Goal: Transaction & Acquisition: Purchase product/service

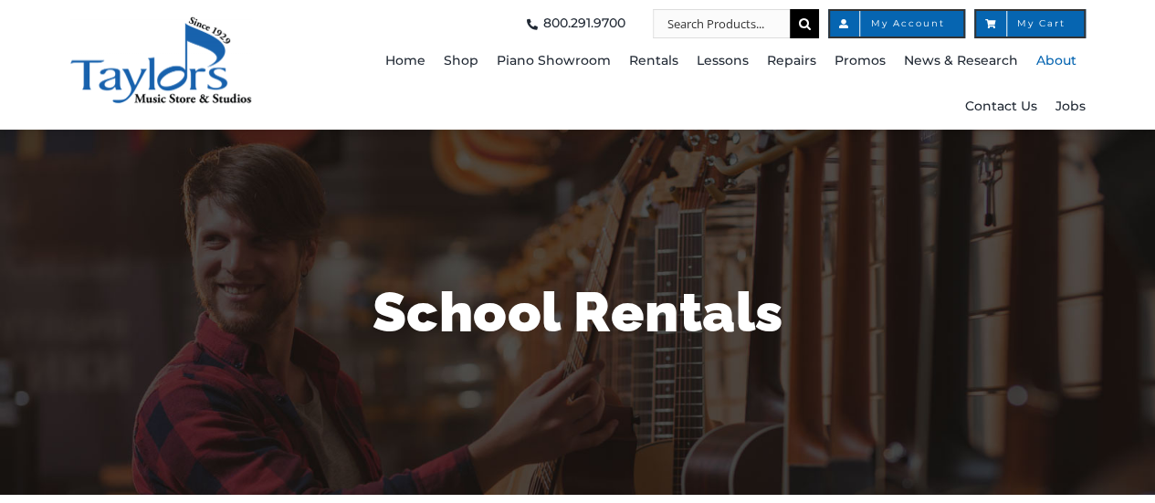
click at [1067, 57] on span "About" at bounding box center [1056, 61] width 40 height 29
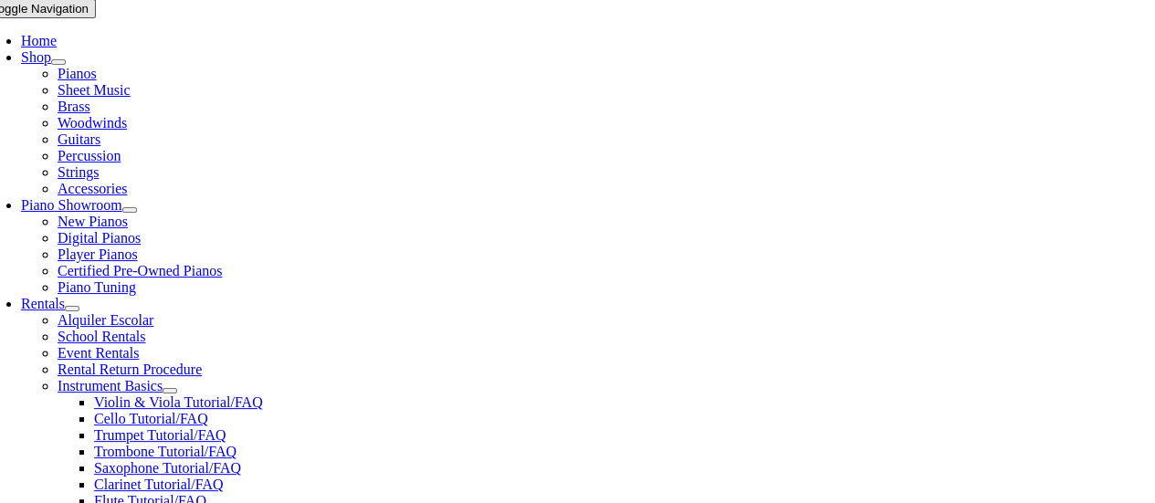
scroll to position [456, 0]
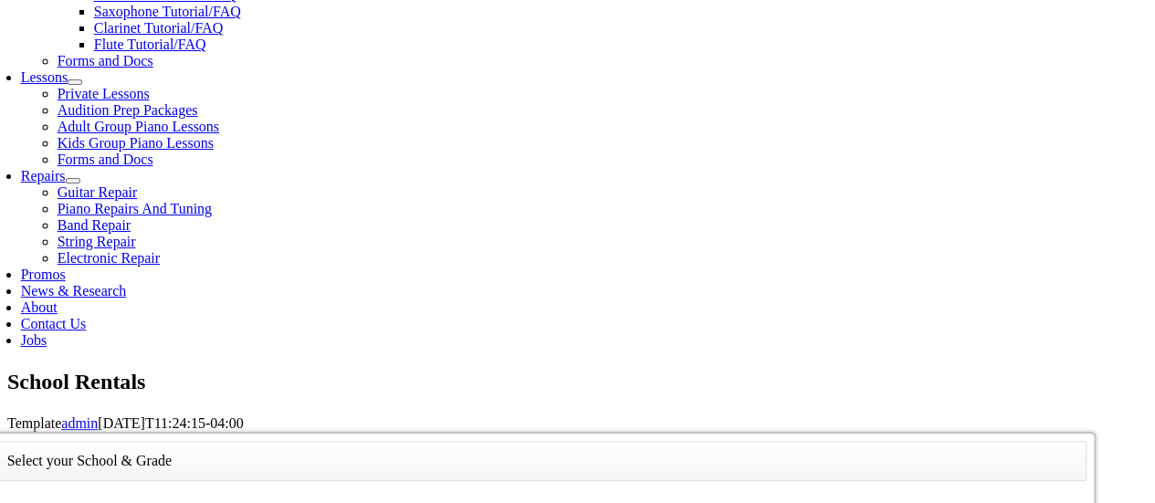
scroll to position [2245, 0]
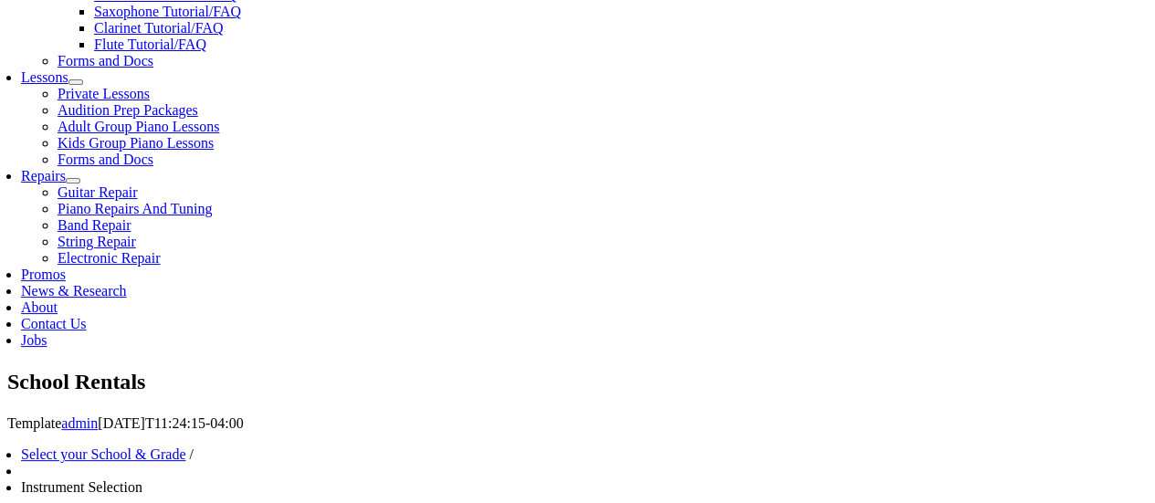
scroll to position [913, 0]
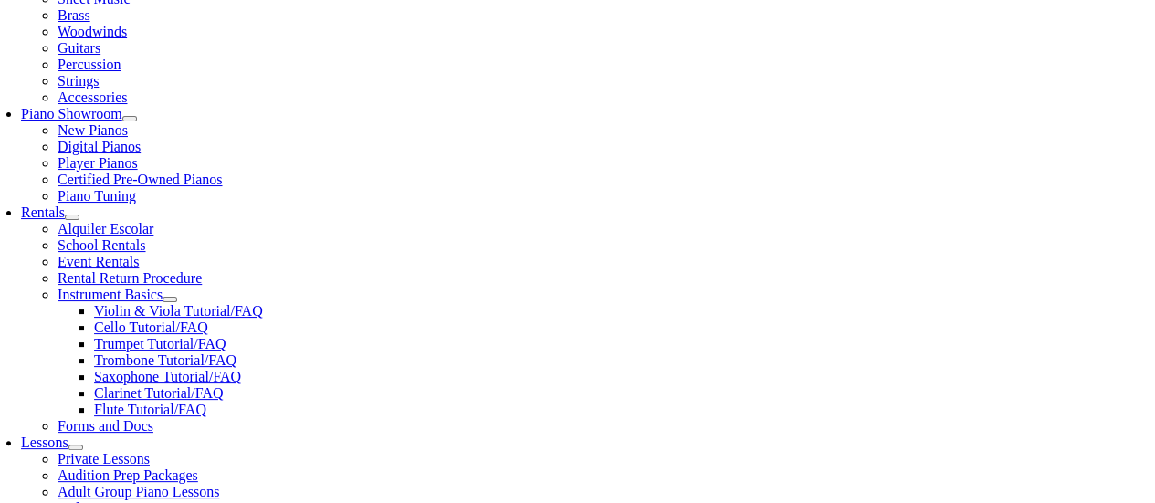
scroll to position [548, 0]
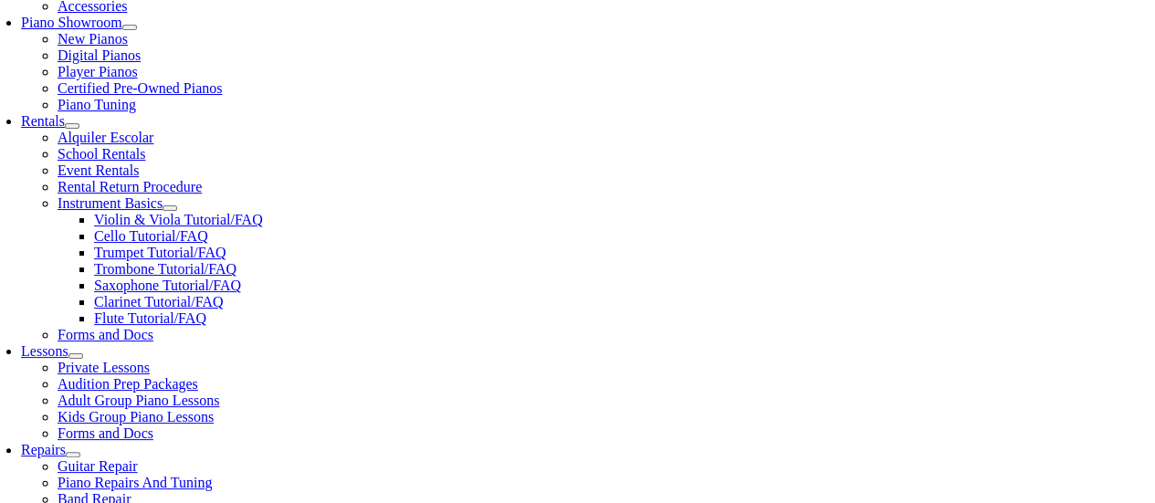
checkbox input"] "true"
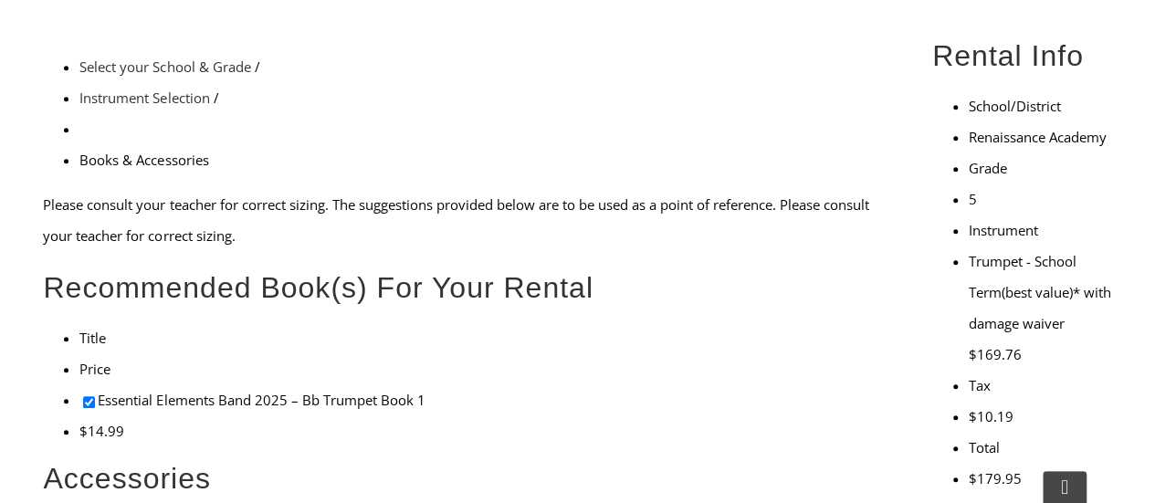
checkbox input"] "true"
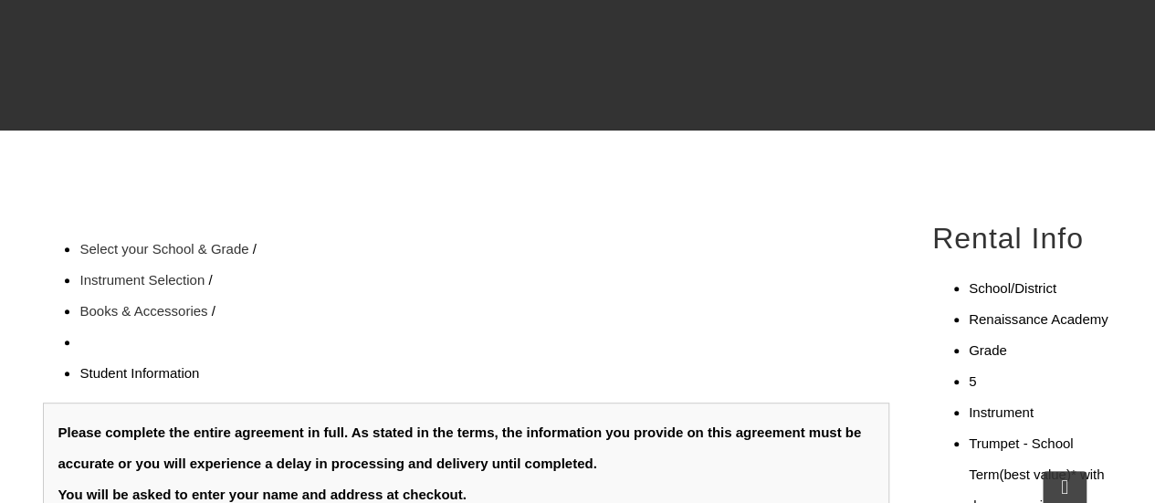
type input "1"
type input "Brayden"
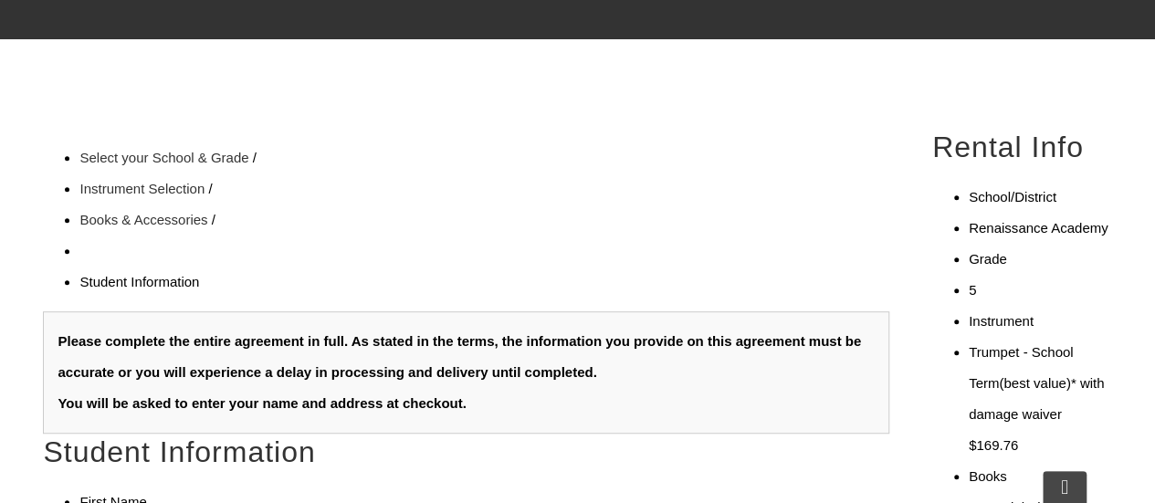
scroll to position [548, 0]
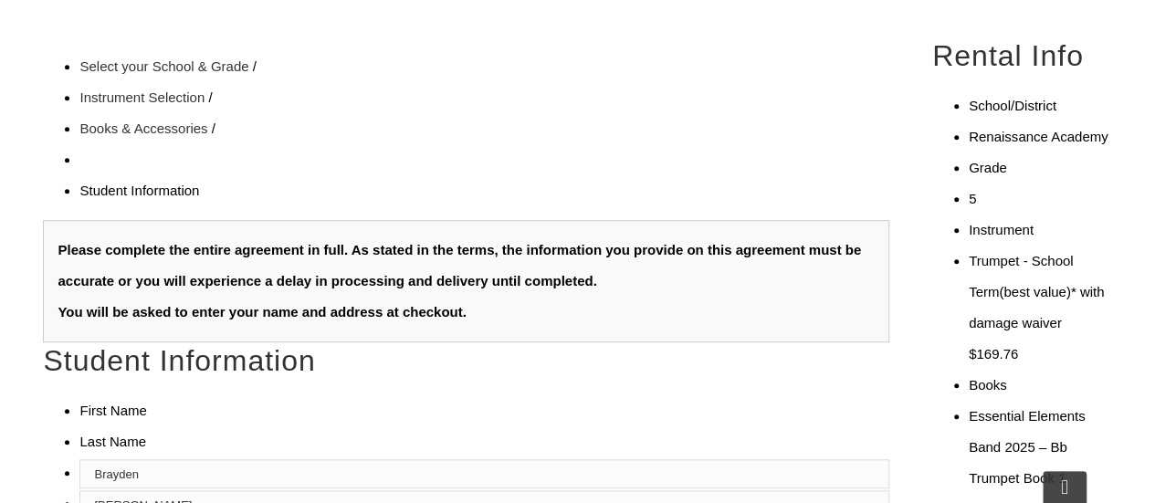
type input "Segura"
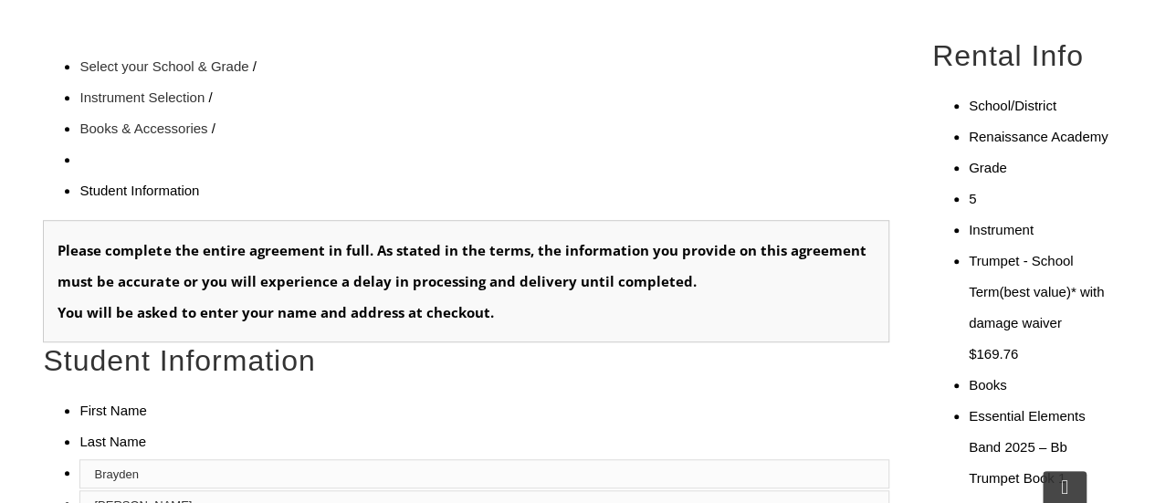
type input "Ephrata Area School District"
type input "7170721-1468 x18185"
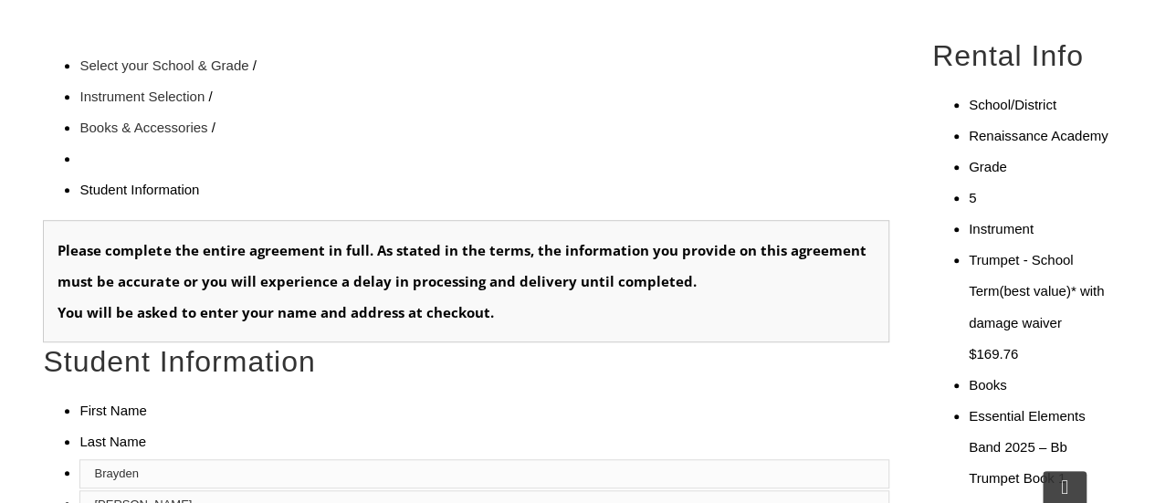
type input "23374202"
type input "01/13/1974"
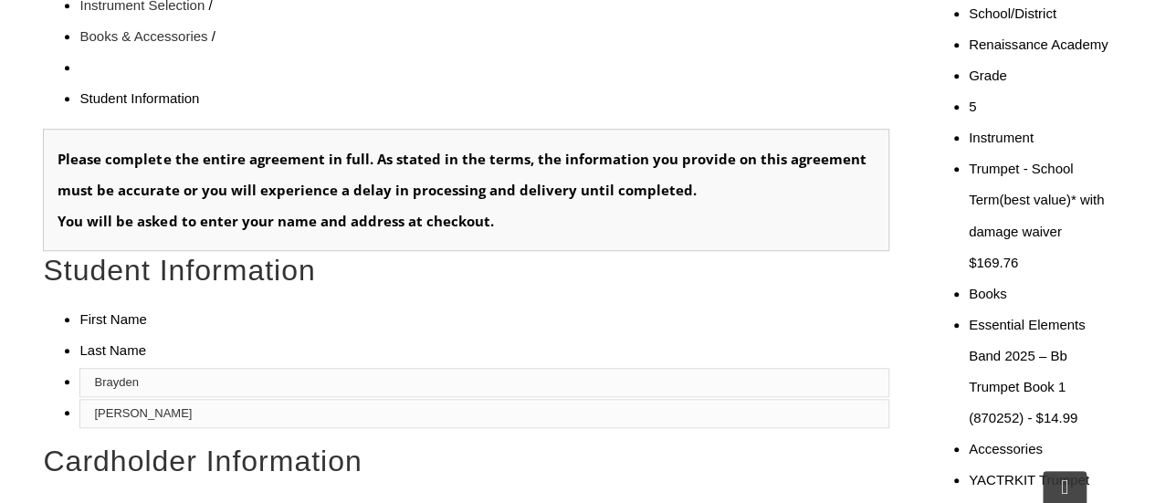
scroll to position [730, 0]
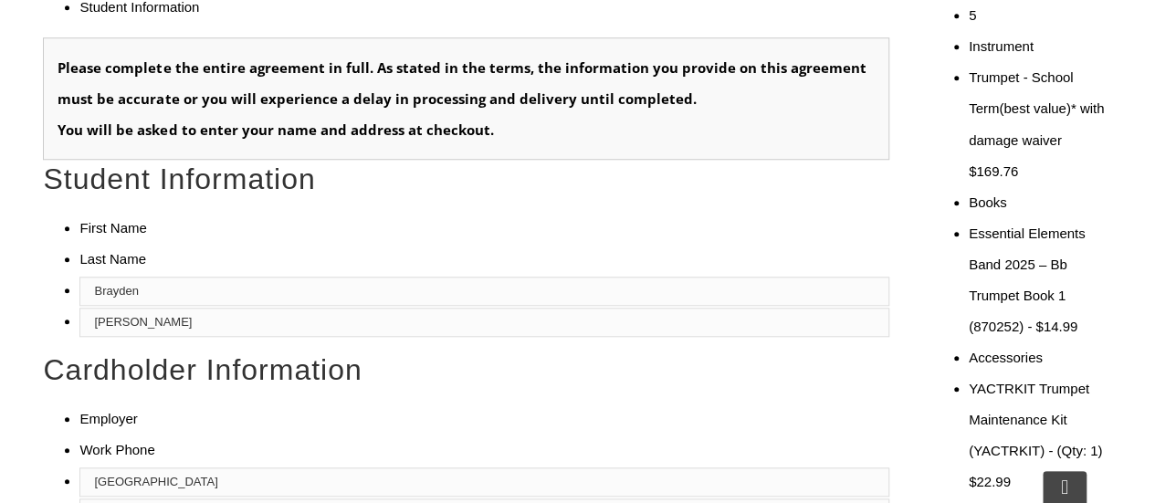
type input "Jeffrey"
type input "S"
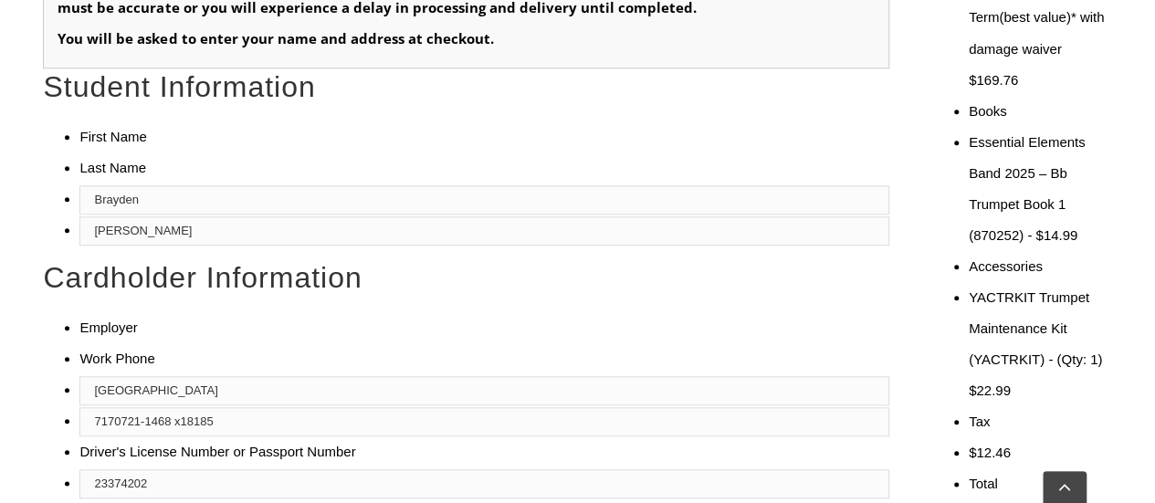
type input "Jeffrey Segura"
type input "6103109844"
type input "self employed"
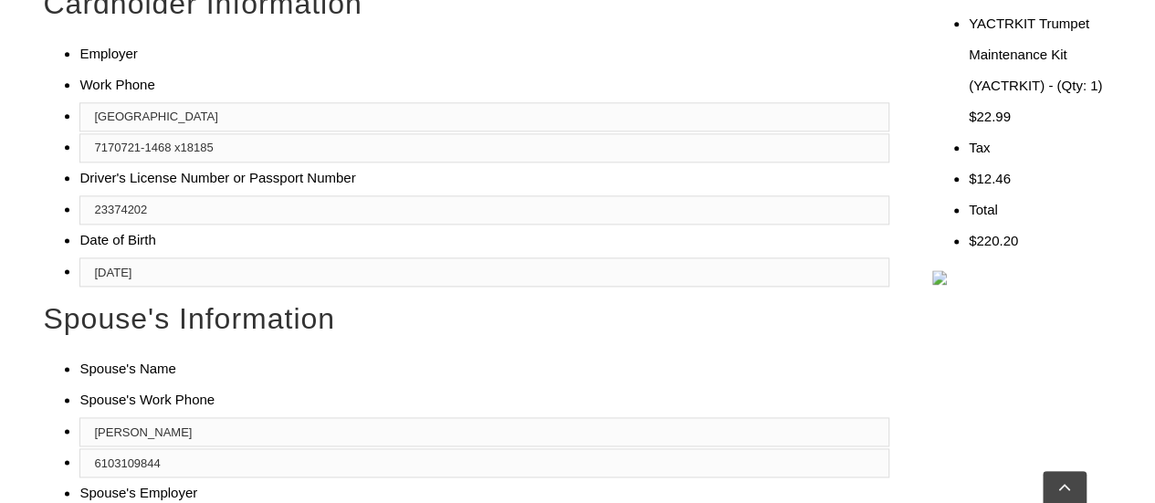
scroll to position [366, 0]
type input "2"
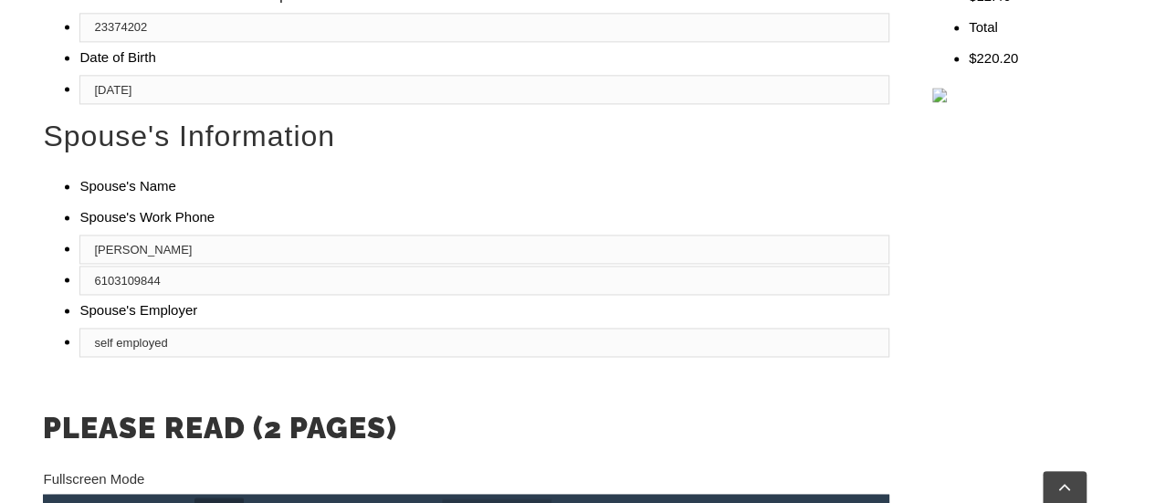
type input "self employed"
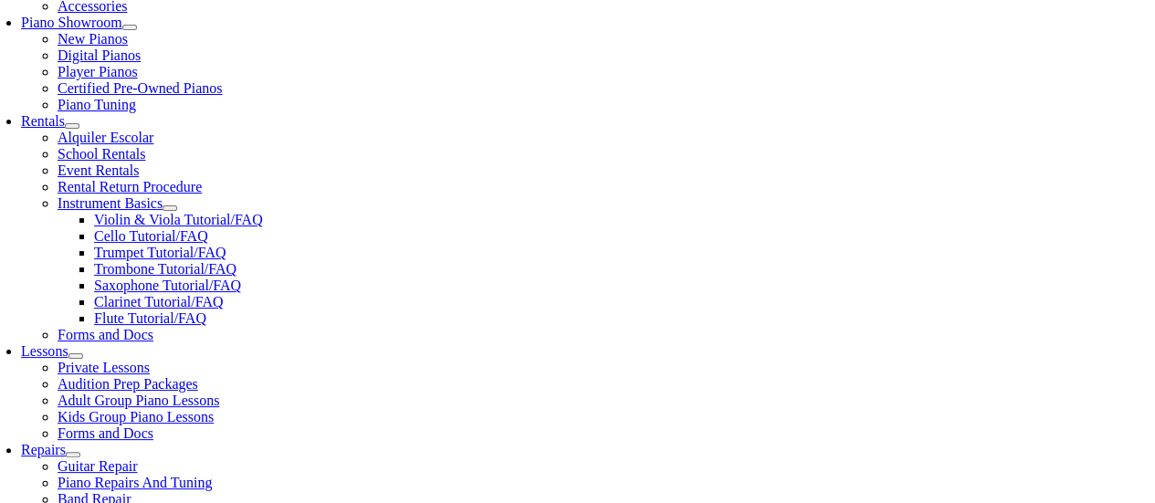
scroll to position [639, 0]
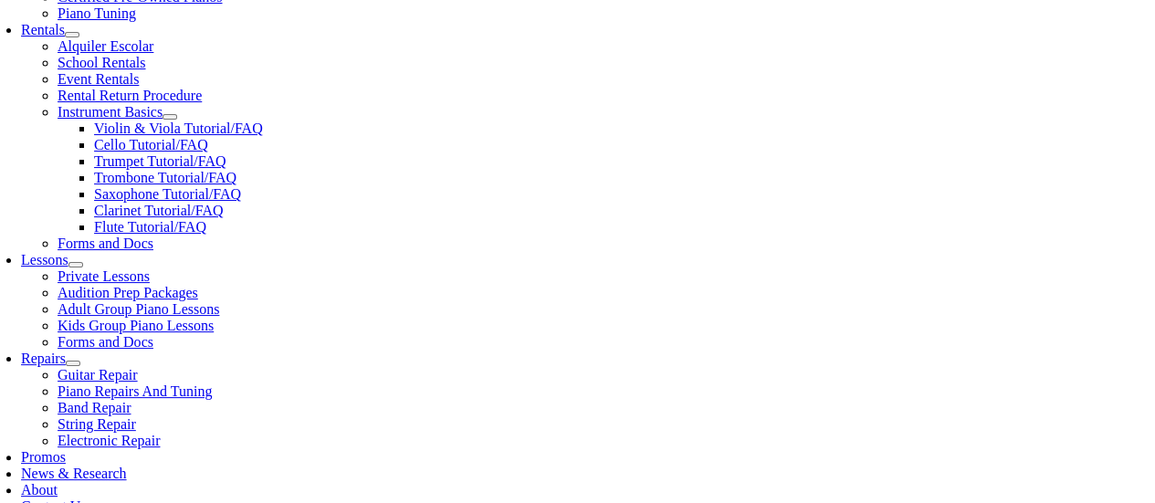
select select "PA"
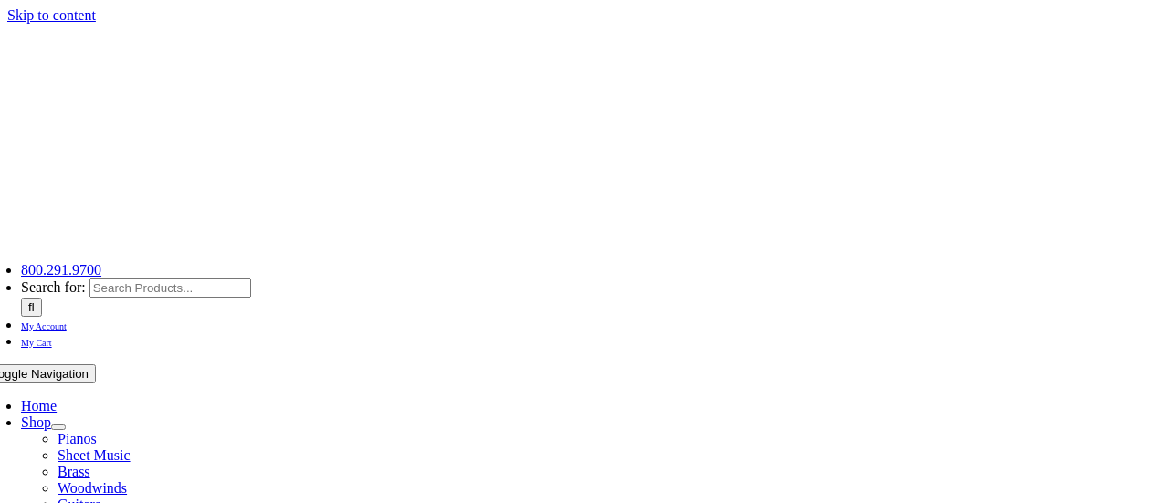
select select "PA"
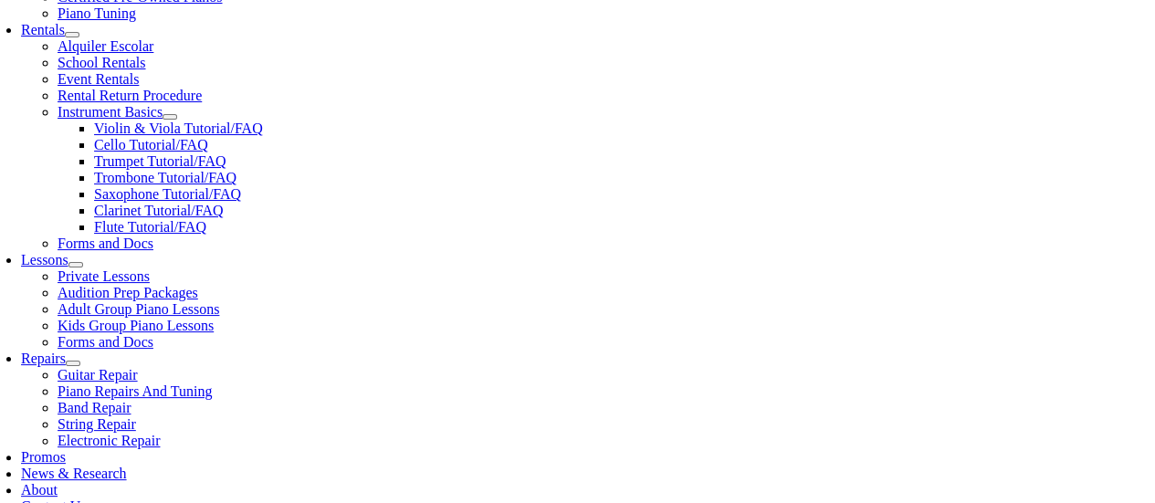
scroll to position [730, 0]
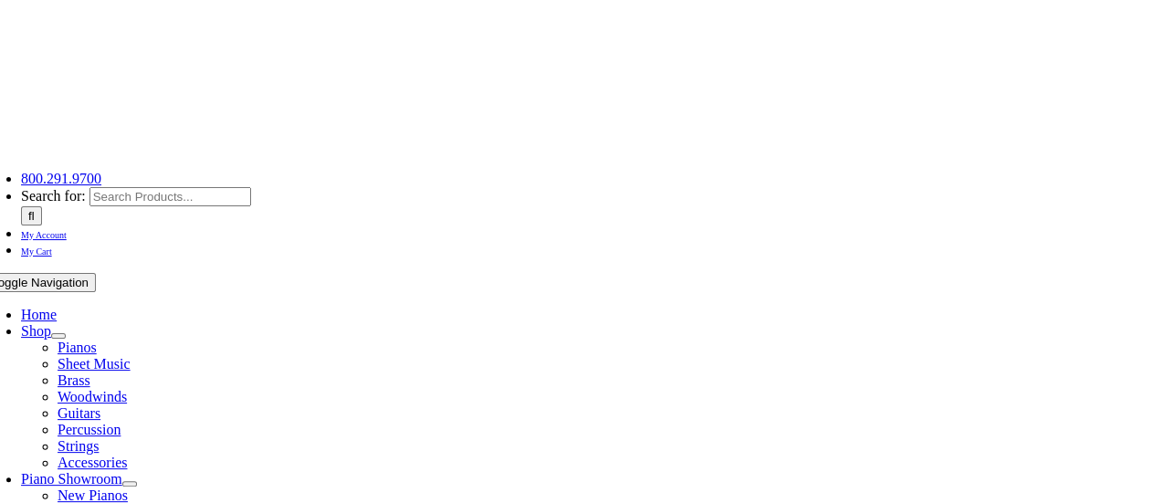
scroll to position [274, 0]
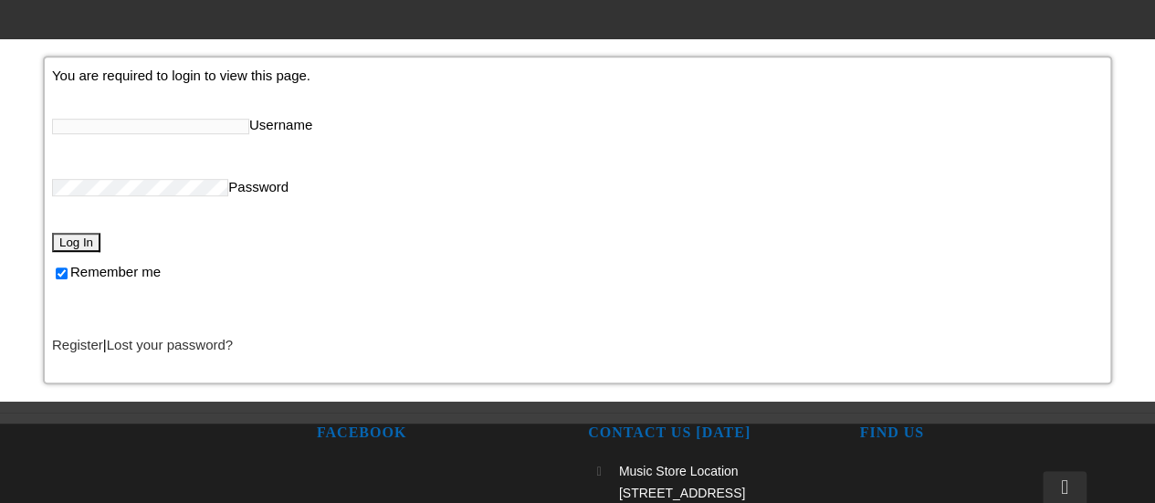
scroll to position [365, 0]
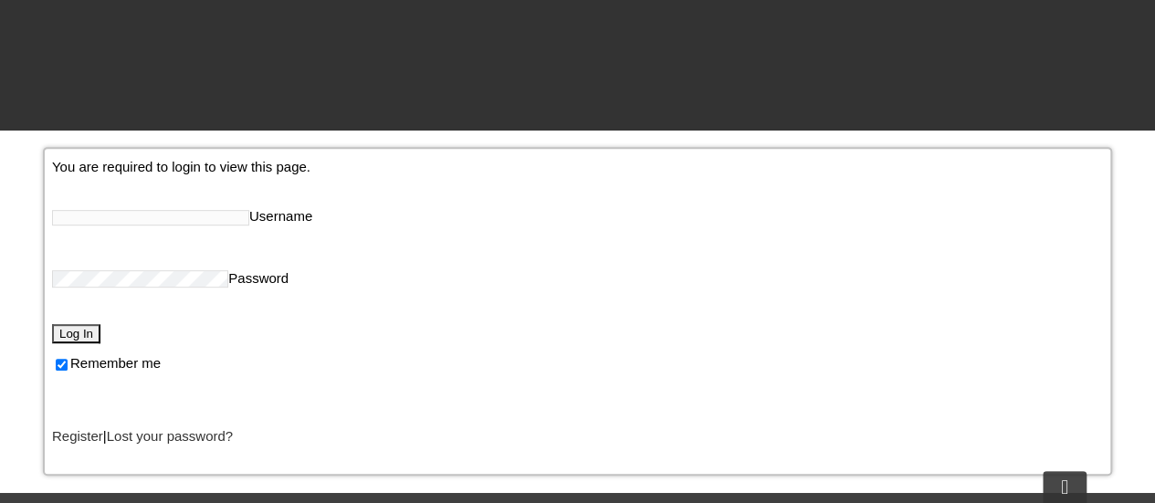
click at [74, 440] on link "Register" at bounding box center [77, 436] width 51 height 16
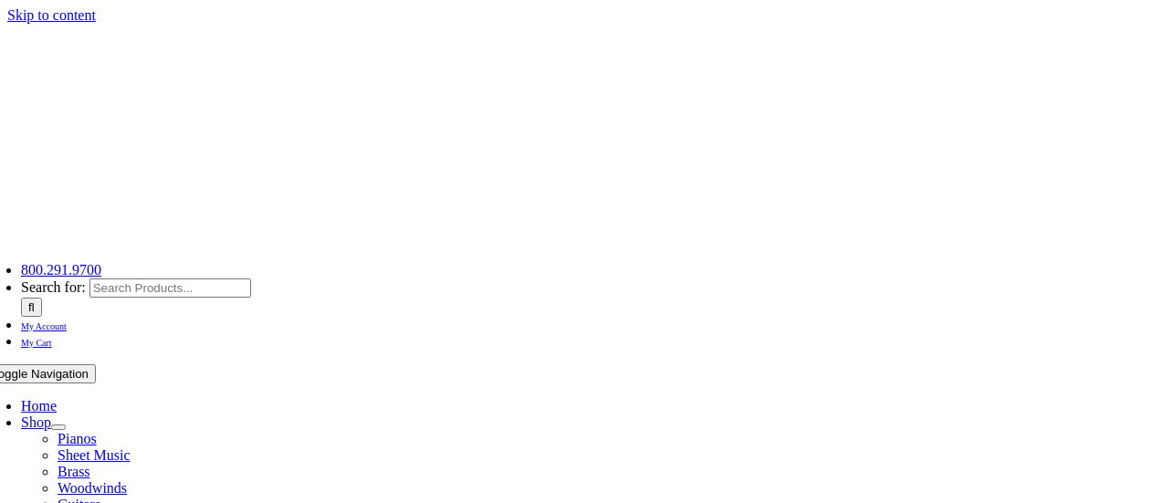
select select "PA"
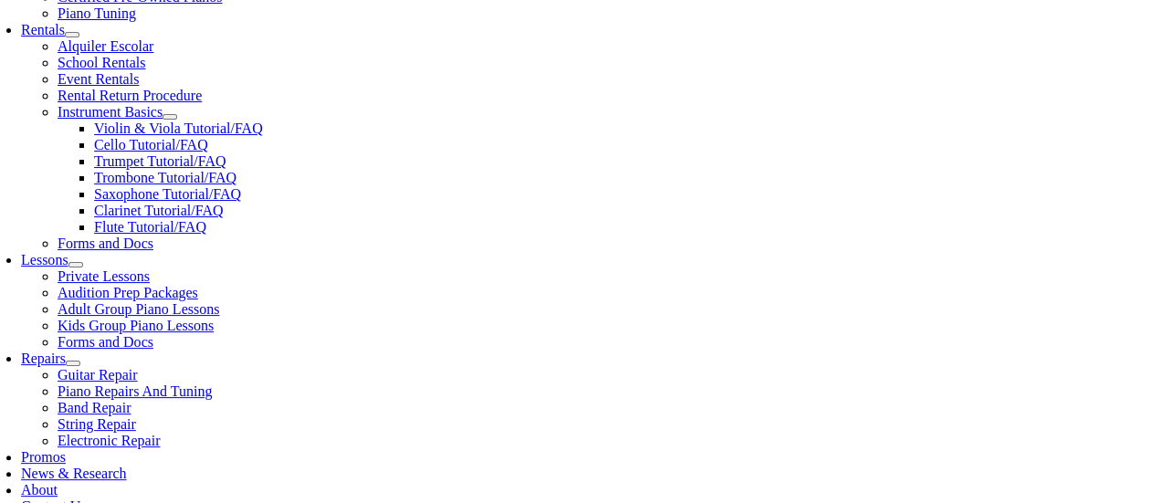
scroll to position [730, 0]
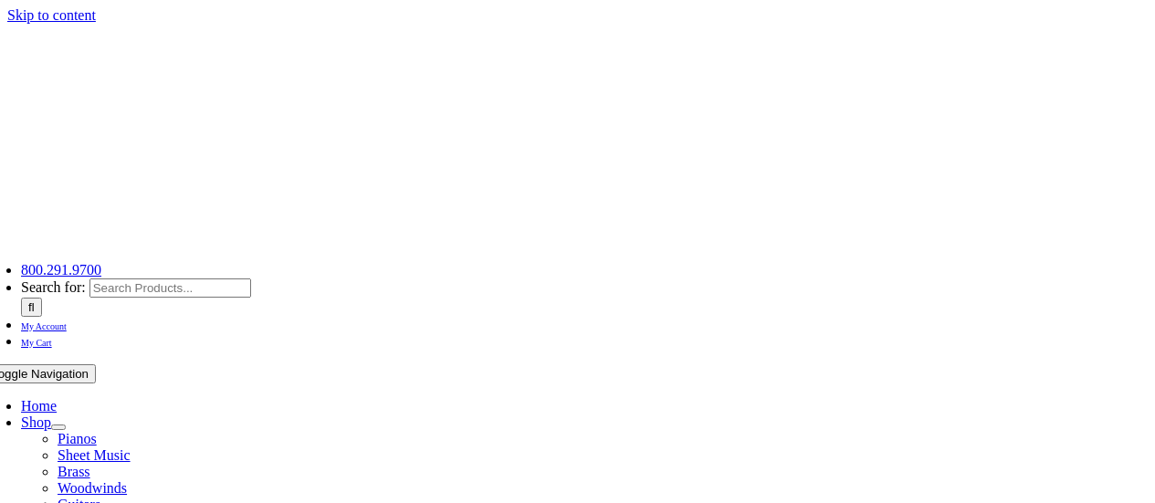
select select
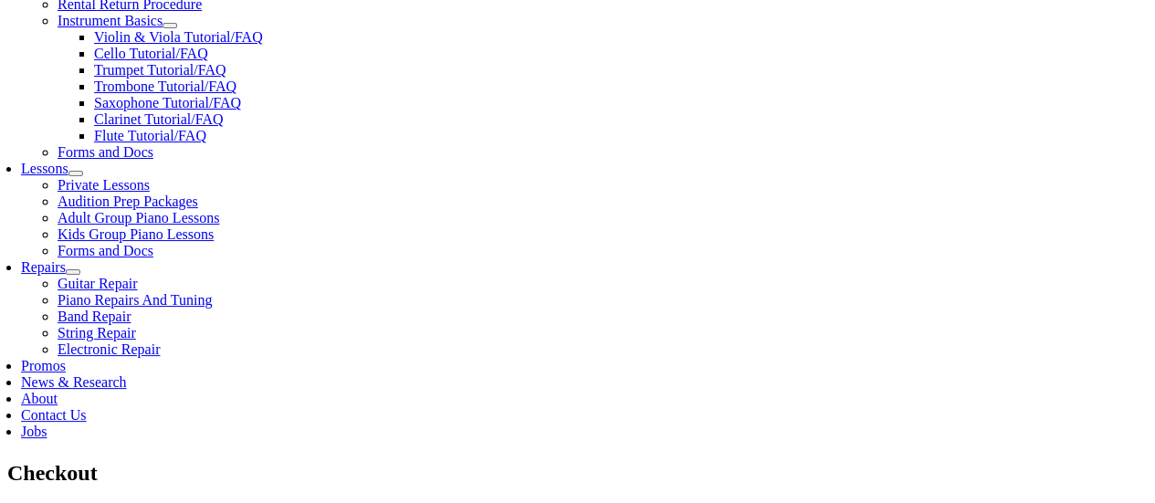
scroll to position [821, 0]
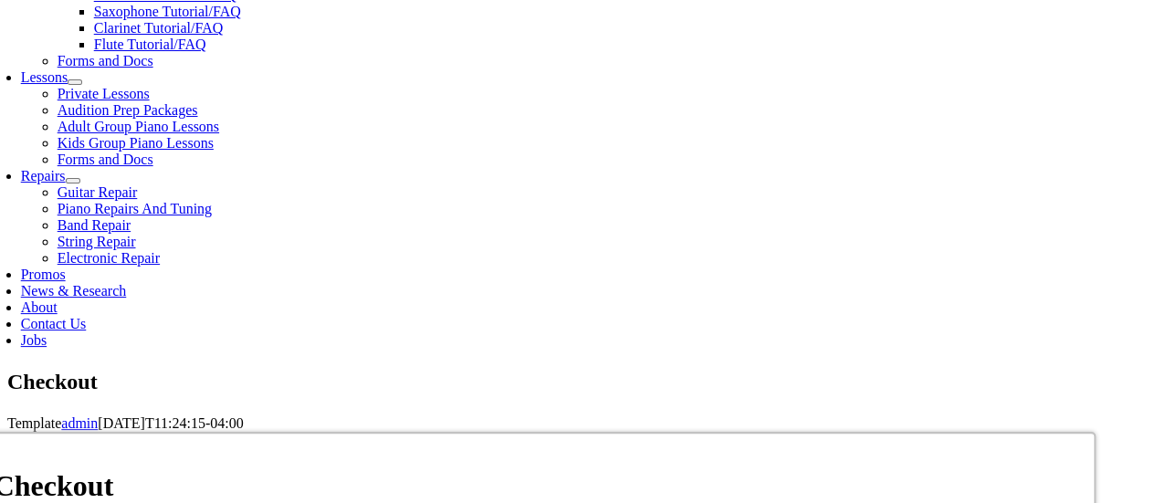
type input "[PERSON_NAME]"
type input "[STREET_ADDRESS]"
type input "[GEOGRAPHIC_DATA]"
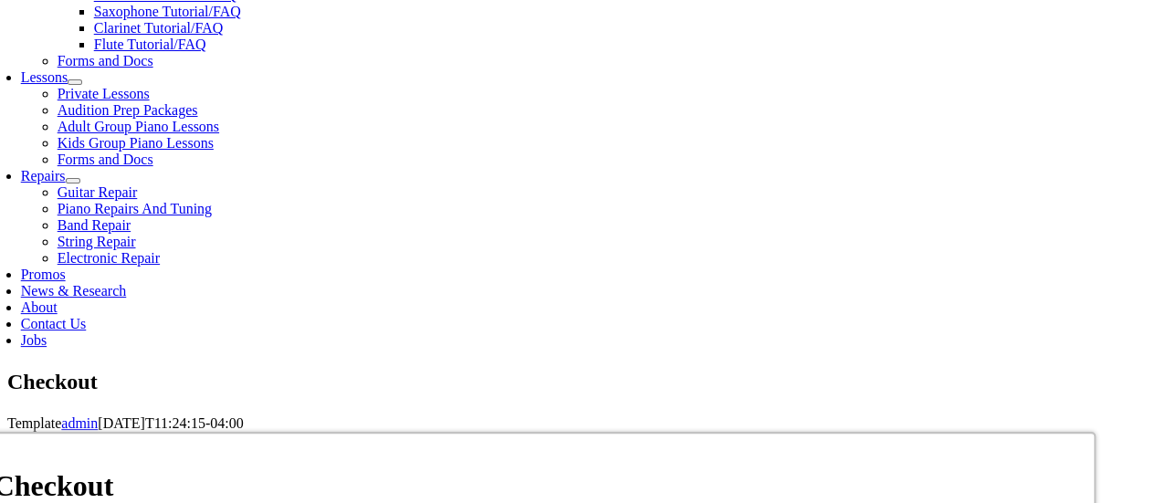
select select "PA"
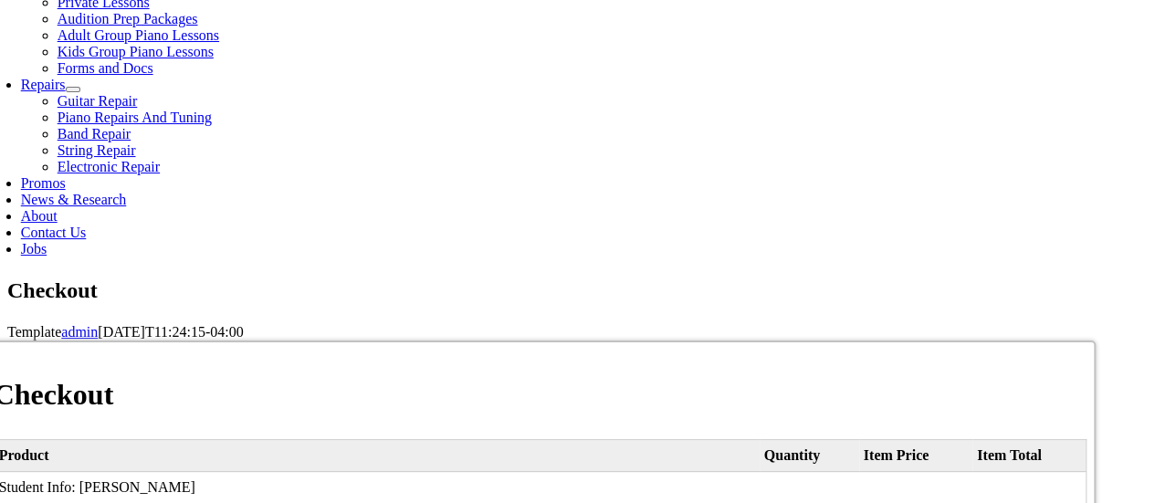
scroll to position [1004, 0]
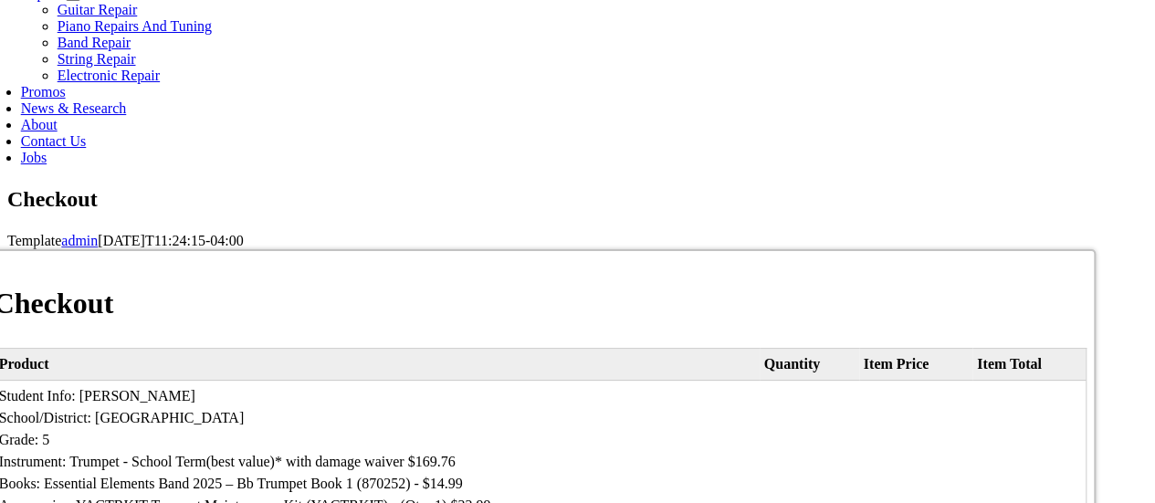
type input "19460"
select select "mastercard"
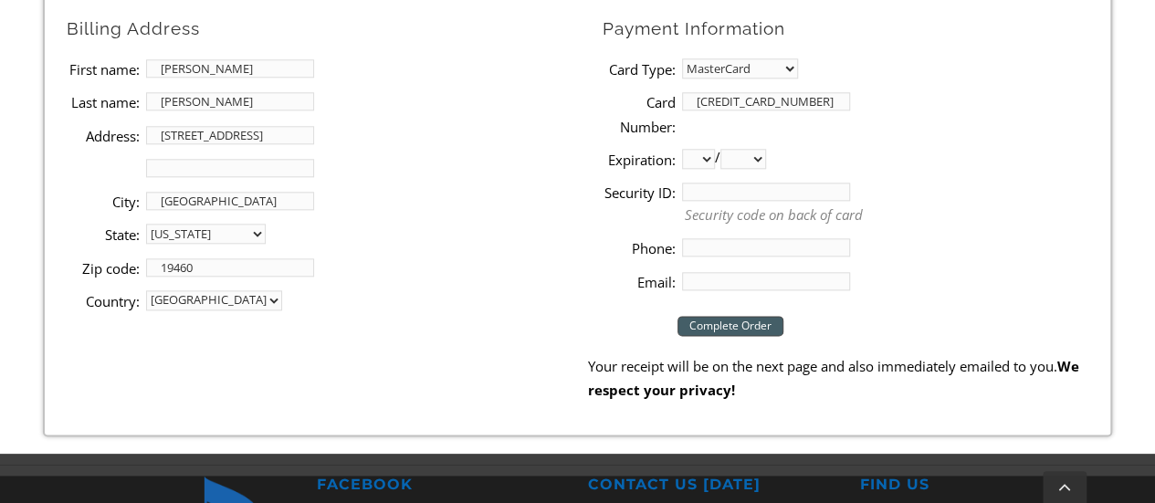
type input "[CREDIT_CARD_NUMBER]"
click at [740, 116] on li "Card Number: [CREDIT_CARD_NUMBER]" at bounding box center [852, 113] width 500 height 57
click at [706, 161] on select "01 02 03 04 05 06 07 08 09 10 11 12" at bounding box center [698, 159] width 33 height 20
select select "09"
click at [682, 149] on select "01 02 03 04 05 06 07 08 09 10 11 12" at bounding box center [698, 159] width 33 height 20
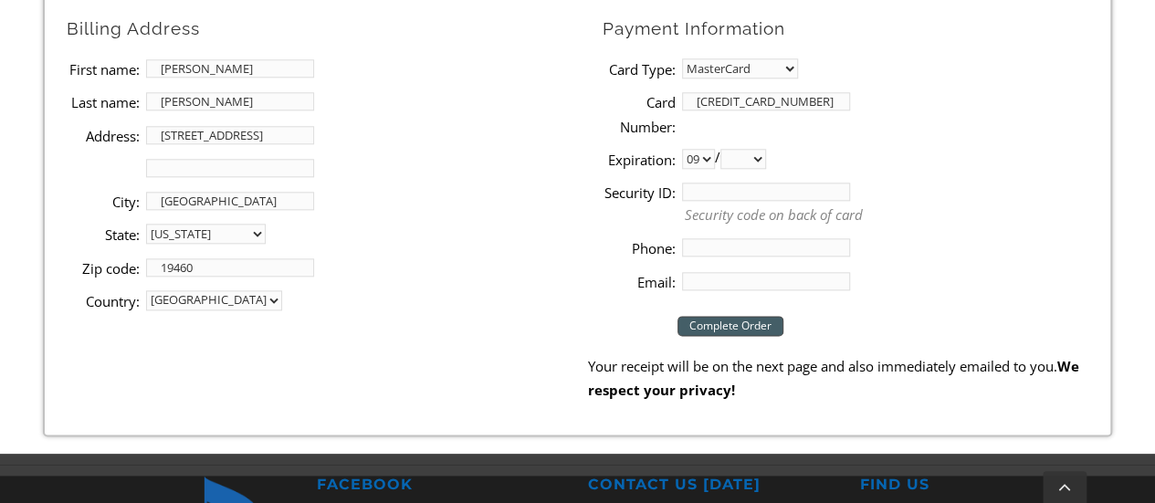
click at [763, 163] on select "2025 2026 2027 2028 2029 2030 2031 2032 2033 2034 2035 2036 2037" at bounding box center [743, 159] width 46 height 20
select select "2028"
click at [726, 149] on select "2025 2026 2027 2028 2029 2030 2031 2032 2033 2034 2035 2036 2037" at bounding box center [743, 159] width 46 height 20
click at [719, 189] on input "Security ID:" at bounding box center [766, 192] width 168 height 18
type input "487"
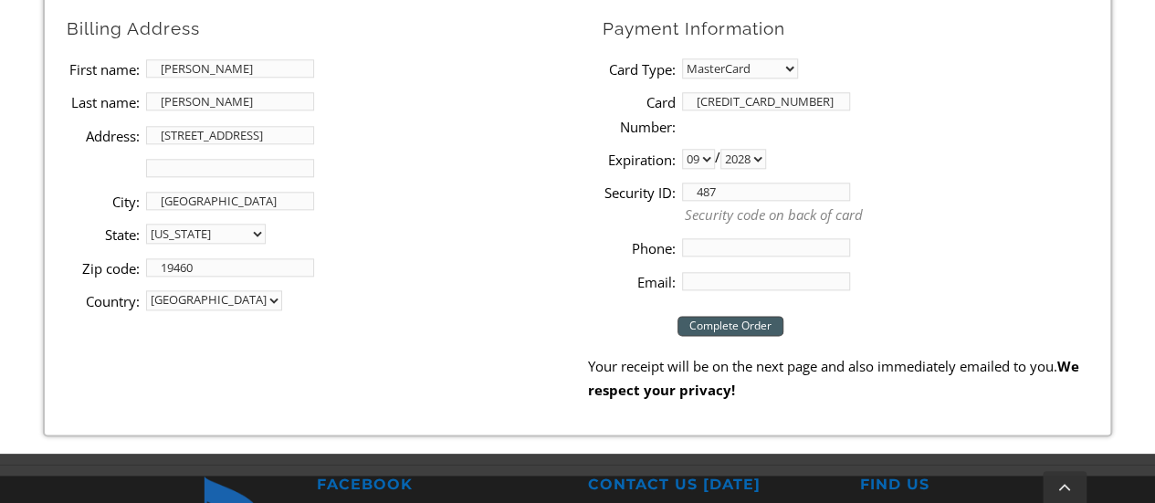
click at [745, 247] on input "Phone:" at bounding box center [766, 247] width 168 height 18
type input "6103106209"
click at [747, 278] on input "Email:" at bounding box center [766, 281] width 168 height 18
type input "[EMAIL_ADDRESS][DOMAIN_NAME]"
click at [766, 323] on input "Complete Order" at bounding box center [730, 326] width 106 height 20
